Goal: Check status: Check status

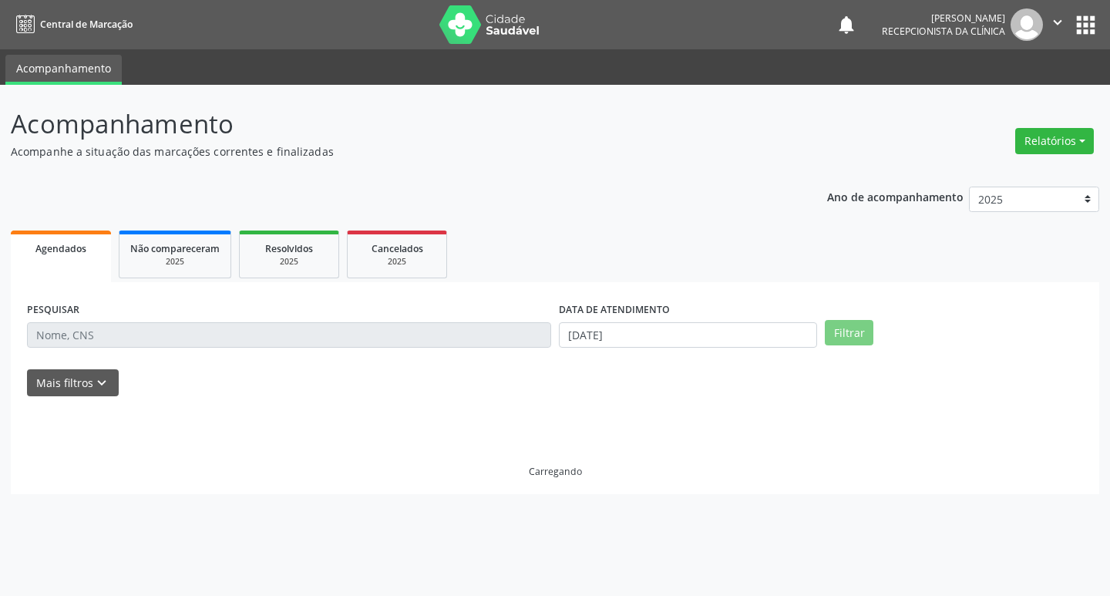
click at [233, 339] on div "PESQUISAR DATA DE ATENDIMENTO [DATE] Filtrar UNIDADE DE REFERÊNCIA [GEOGRAPHIC_…" at bounding box center [555, 388] width 1088 height 212
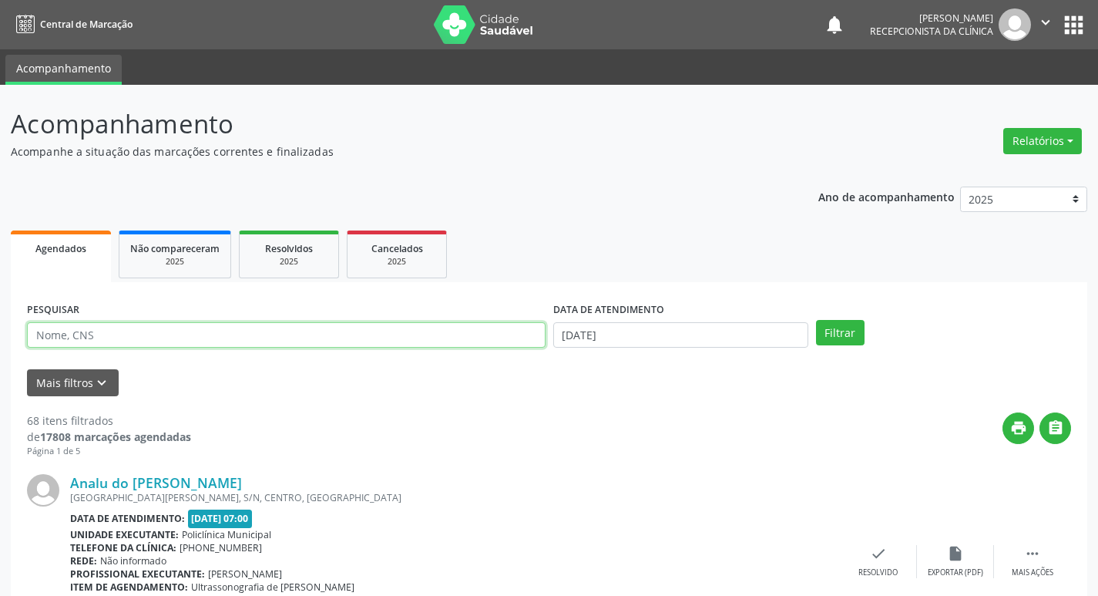
click at [119, 338] on input "text" at bounding box center [286, 335] width 519 height 26
type input "eunice"
click at [816, 320] on button "Filtrar" at bounding box center [840, 333] width 49 height 26
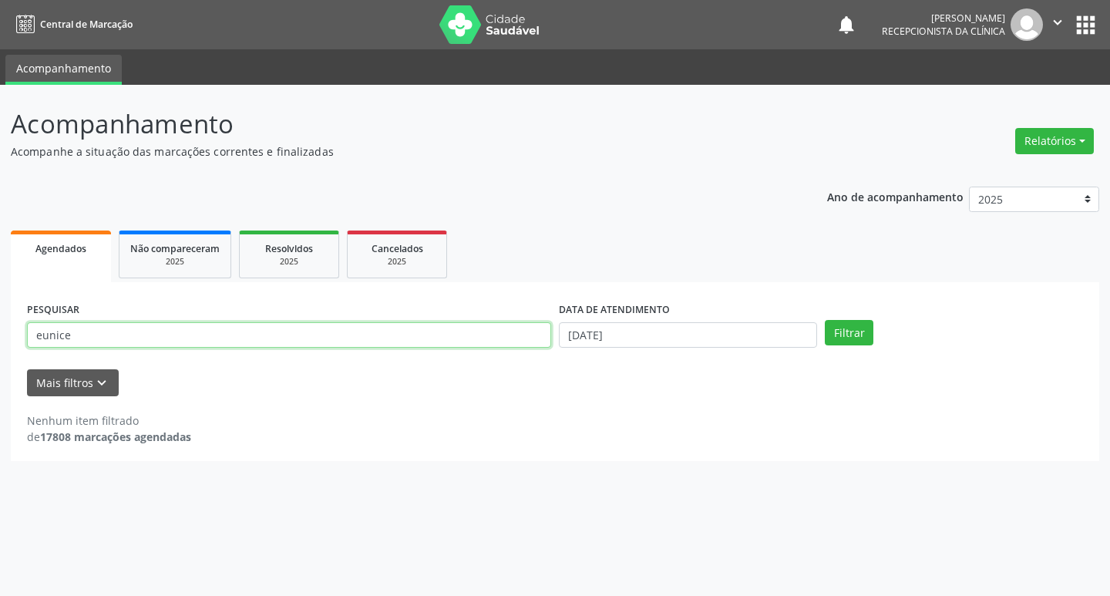
click at [146, 341] on input "eunice" at bounding box center [289, 335] width 524 height 26
click at [825, 320] on button "Filtrar" at bounding box center [849, 333] width 49 height 26
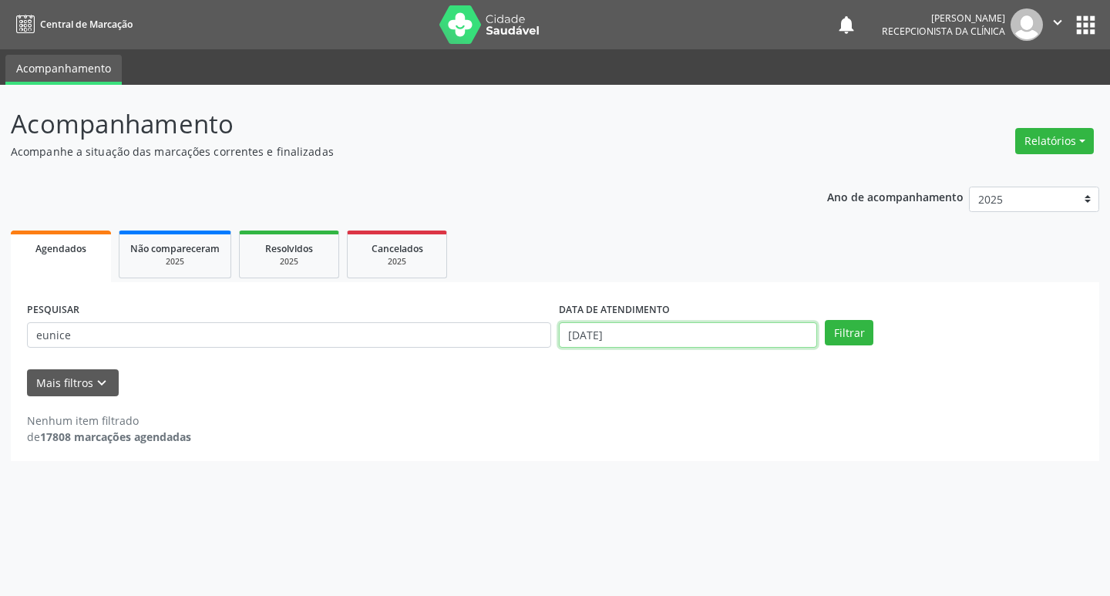
click at [768, 345] on input "[DATE]" at bounding box center [688, 335] width 258 height 26
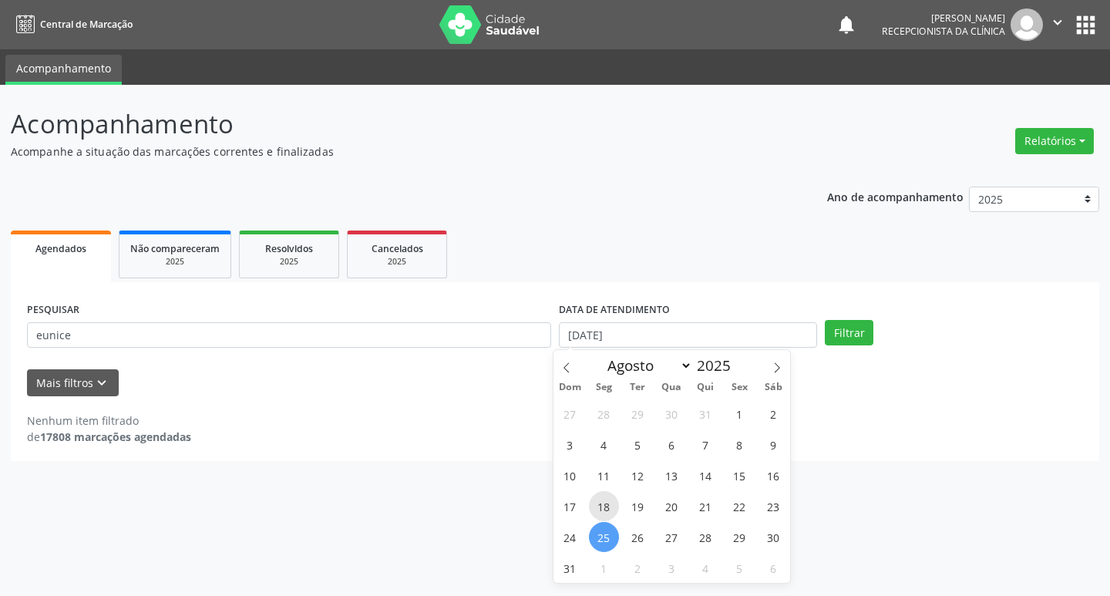
click at [603, 513] on span "18" at bounding box center [604, 506] width 30 height 30
type input "[DATE]"
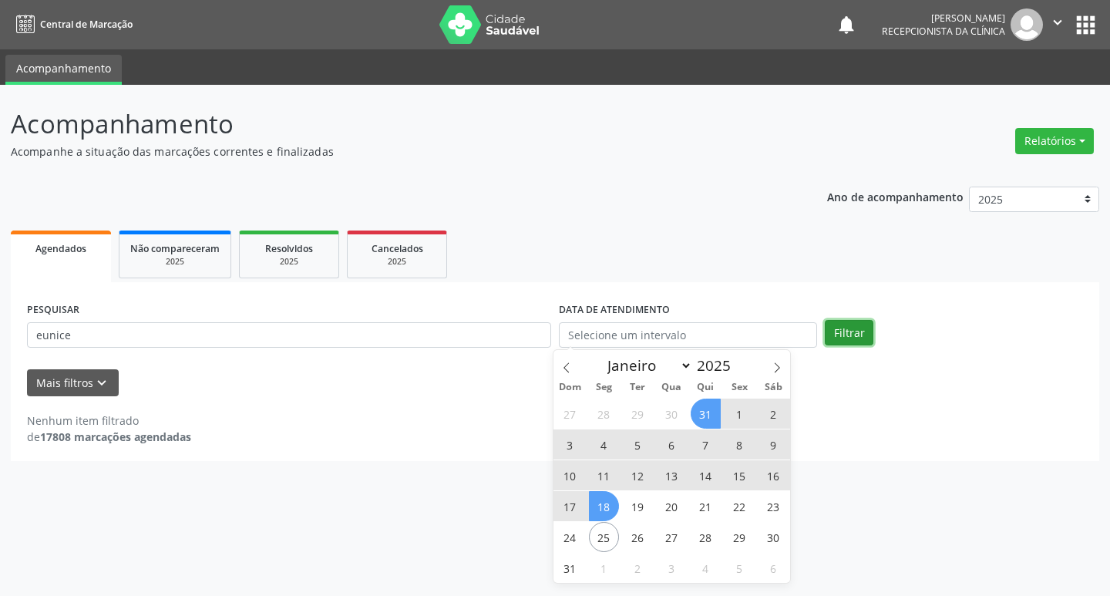
click at [841, 323] on button "Filtrar" at bounding box center [849, 333] width 49 height 26
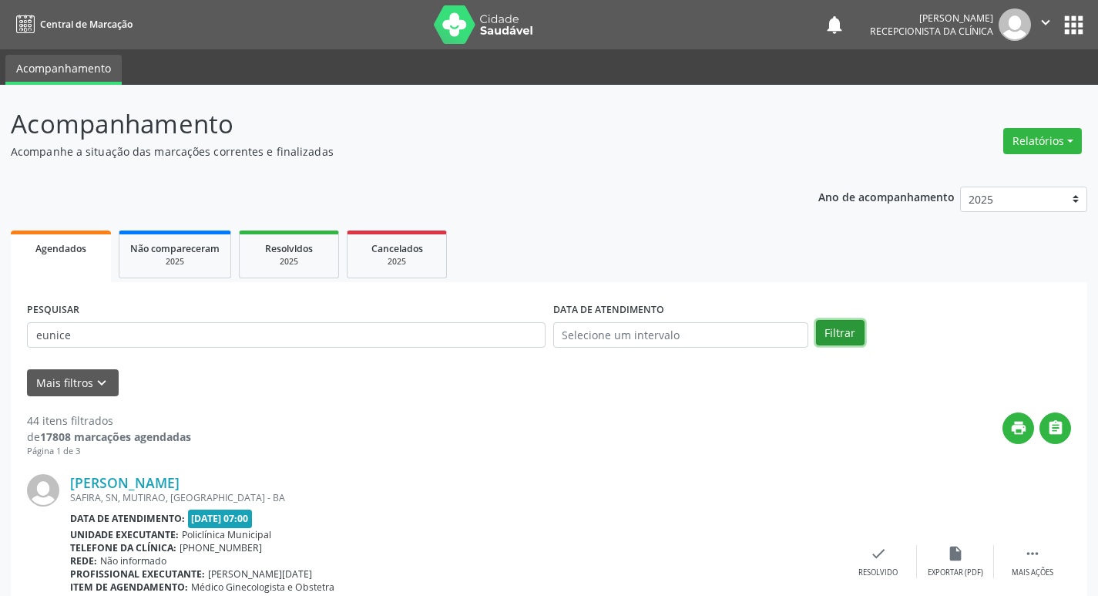
drag, startPoint x: 846, startPoint y: 331, endPoint x: 669, endPoint y: 331, distance: 177.3
click at [846, 331] on button "Filtrar" at bounding box center [840, 333] width 49 height 26
click at [499, 333] on input "eunice" at bounding box center [286, 335] width 519 height 26
click at [637, 341] on input "text" at bounding box center [680, 335] width 255 height 26
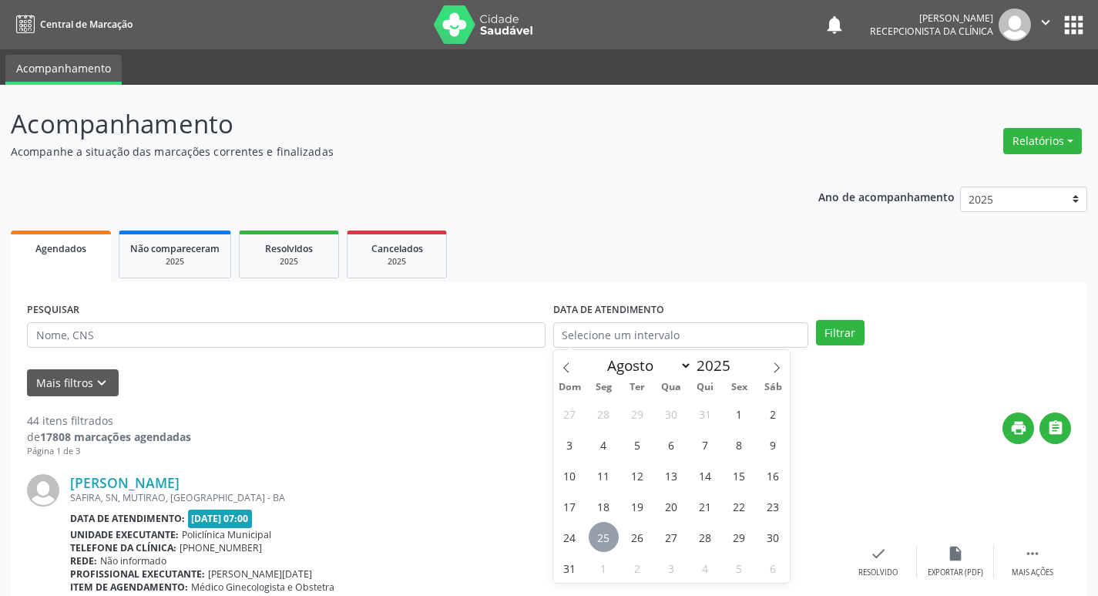
click at [610, 536] on span "25" at bounding box center [604, 537] width 30 height 30
type input "[DATE]"
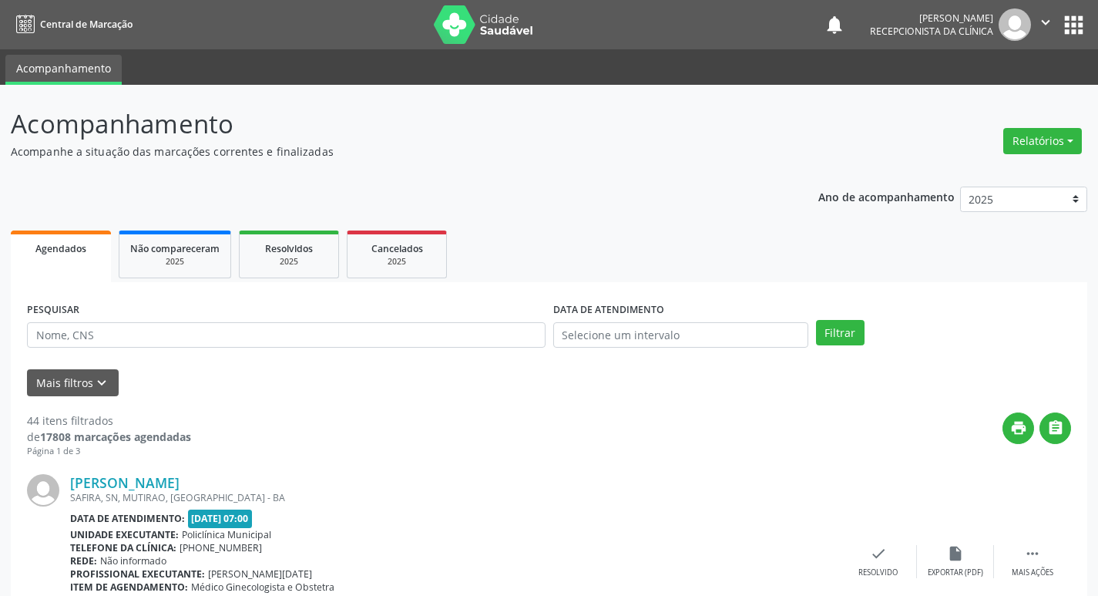
click at [699, 260] on ul "Agendados Não compareceram 2025 Resolvidos 2025 Cancelados 2025" at bounding box center [549, 254] width 1077 height 55
